Goal: Task Accomplishment & Management: Manage account settings

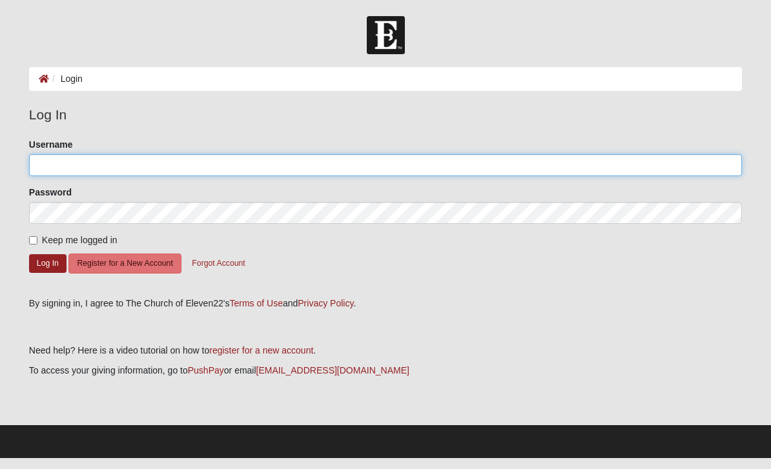
click at [156, 165] on input "Username" at bounding box center [385, 165] width 712 height 22
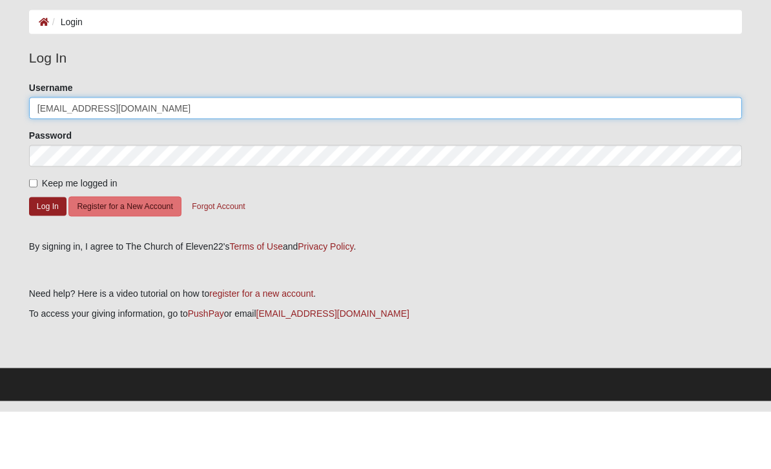
type input "[EMAIL_ADDRESS][DOMAIN_NAME]"
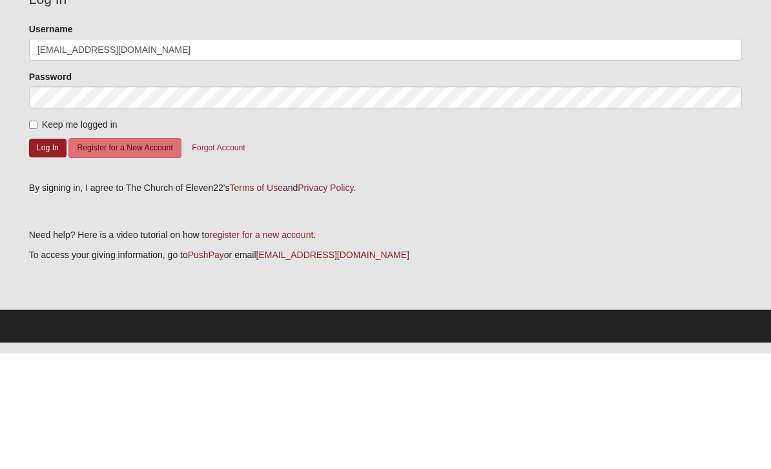
click at [37, 236] on input "Keep me logged in" at bounding box center [33, 240] width 8 height 8
checkbox input "true"
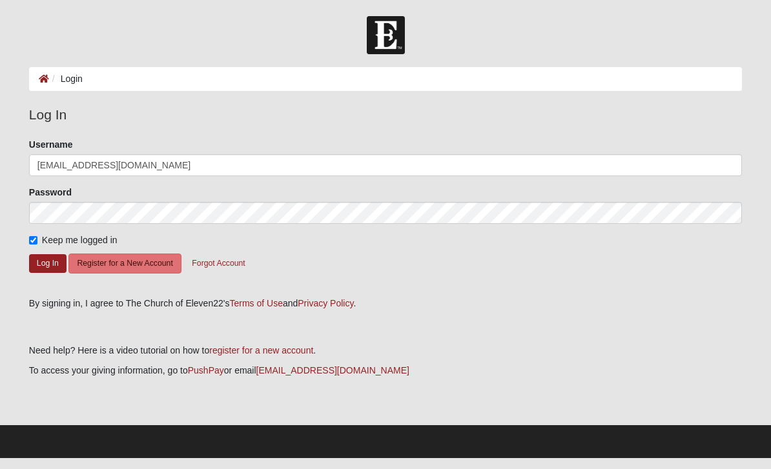
click at [51, 261] on button "Log In" at bounding box center [47, 263] width 37 height 19
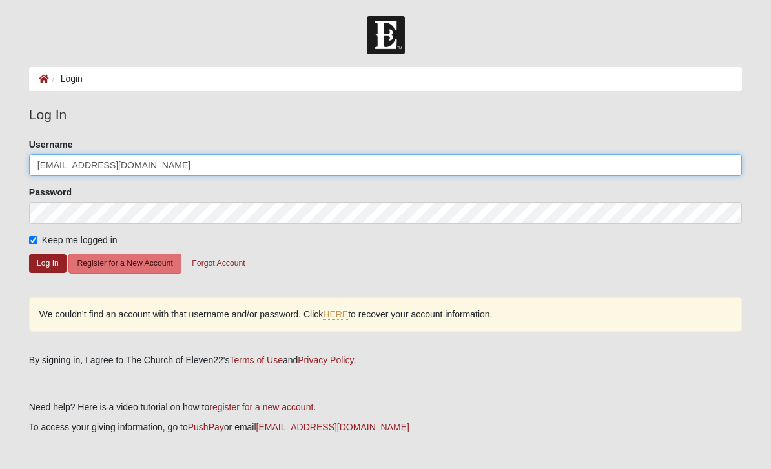
click at [133, 165] on input "[EMAIL_ADDRESS][DOMAIN_NAME]" at bounding box center [385, 165] width 712 height 22
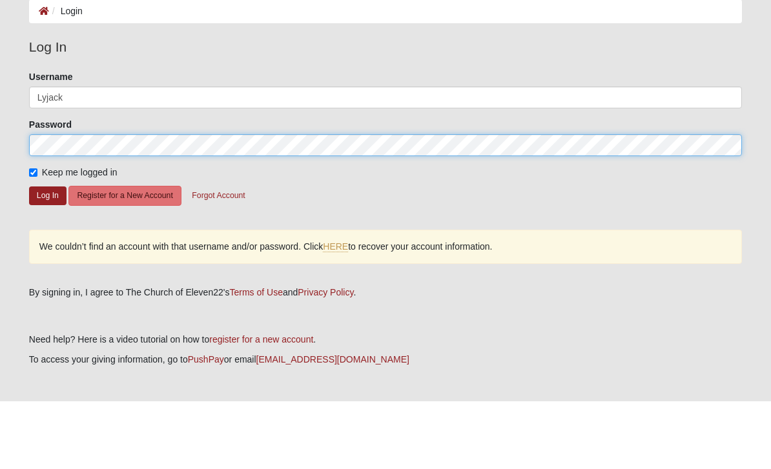
scroll to position [45, 0]
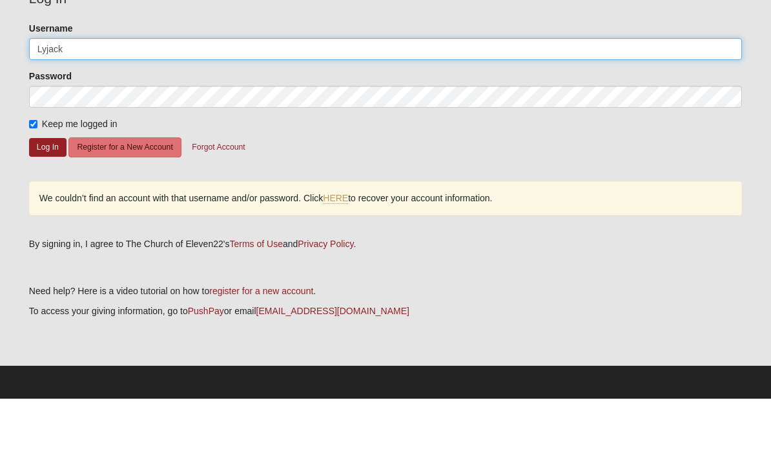
click at [66, 109] on input "Lyjack" at bounding box center [385, 120] width 712 height 22
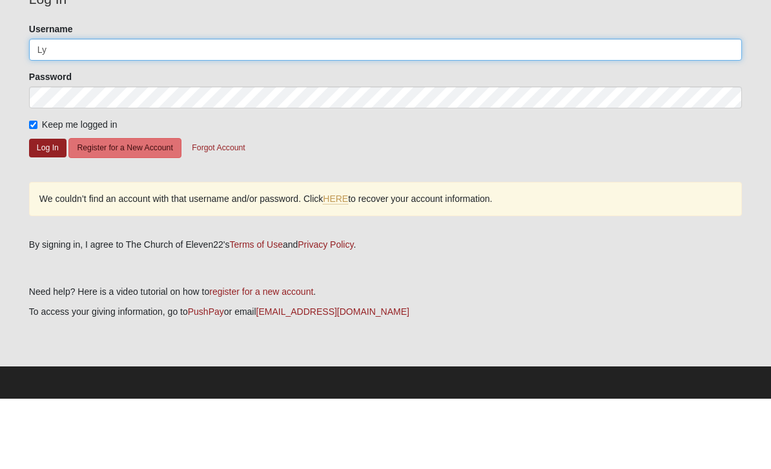
type input "L"
type input "[EMAIL_ADDRESS][DOMAIN_NAME]"
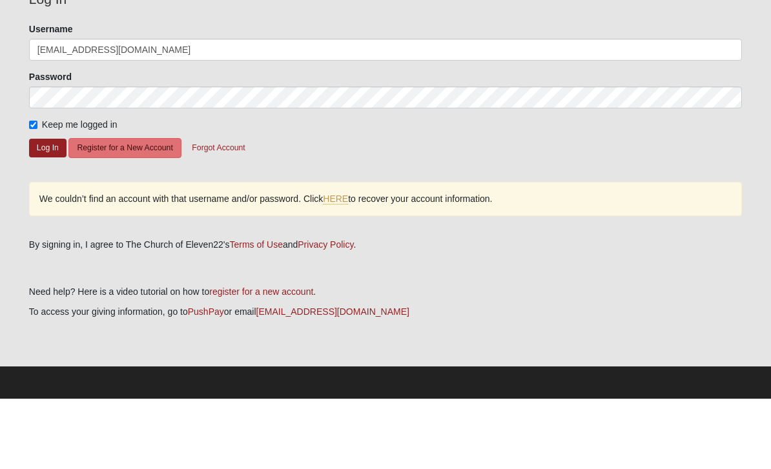
click at [45, 209] on button "Log In" at bounding box center [47, 218] width 37 height 19
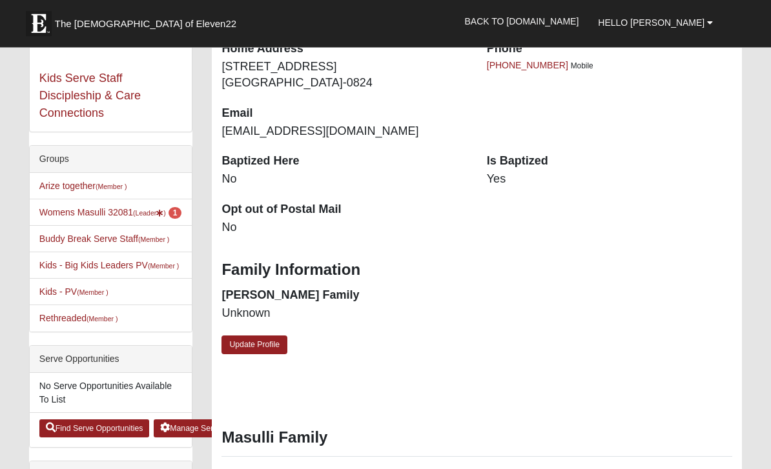
scroll to position [244, 0]
click at [120, 214] on link "Womens Masulli 32081 (Leader ) 1" at bounding box center [110, 212] width 143 height 10
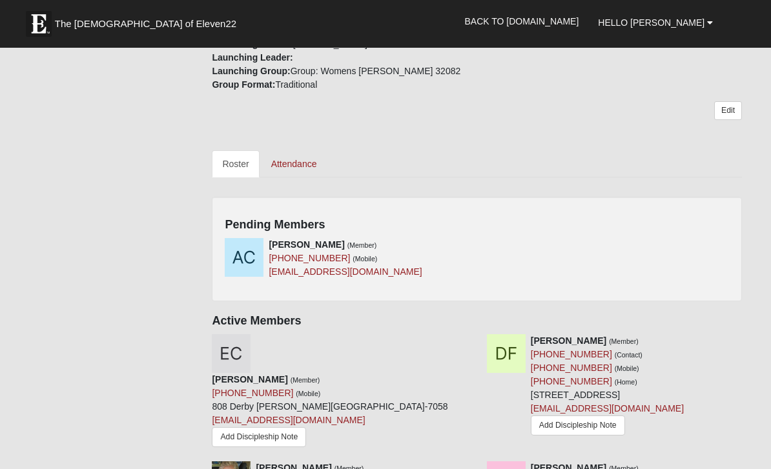
scroll to position [474, 0]
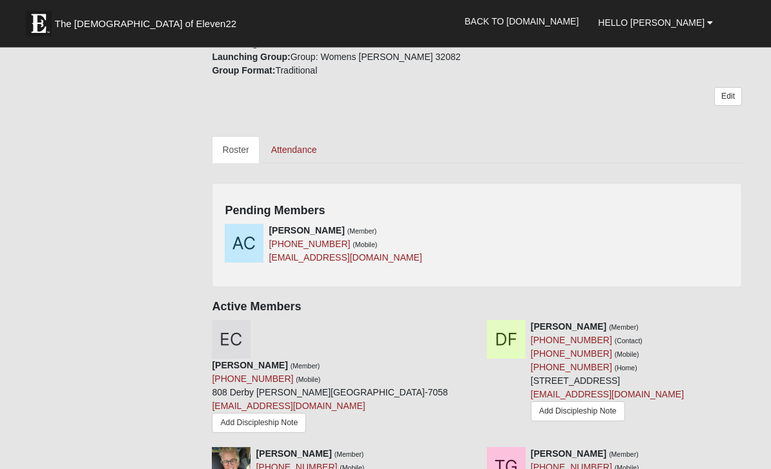
click at [720, 225] on div "Ashleigh Cruze (Member) (425) 931-3066 (Mobile) ashcruze@gmail.com" at bounding box center [476, 250] width 523 height 50
click at [685, 212] on h4 "Pending Members" at bounding box center [477, 212] width 504 height 14
click at [470, 232] on icon at bounding box center [472, 230] width 9 height 9
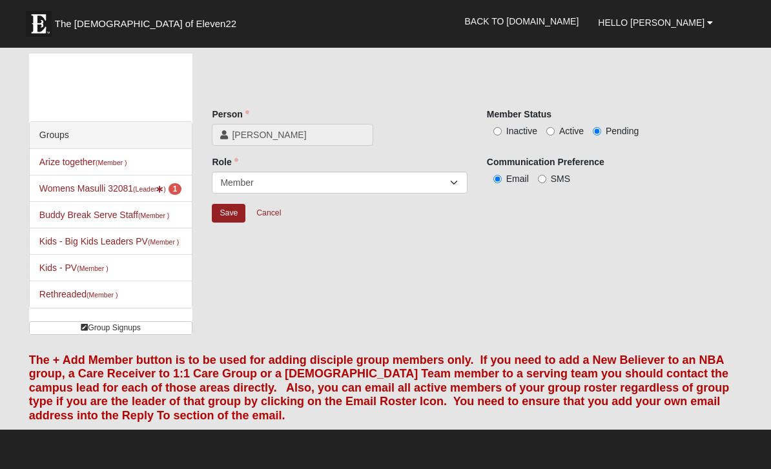
click at [553, 133] on input "Active" at bounding box center [550, 131] width 8 height 8
radio input "true"
click at [234, 214] on input "Save" at bounding box center [229, 213] width 34 height 19
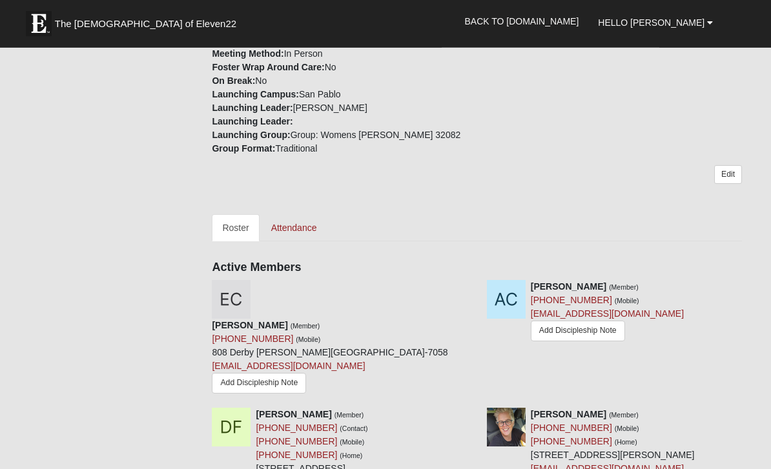
scroll to position [397, 0]
